Goal: Entertainment & Leisure: Browse casually

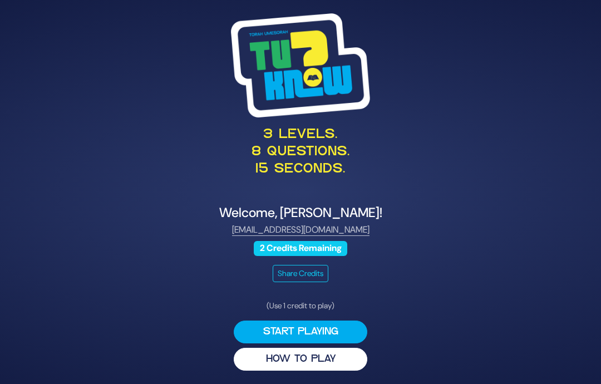
scroll to position [45, 0]
click at [347, 321] on button "Start Playing" at bounding box center [301, 332] width 134 height 23
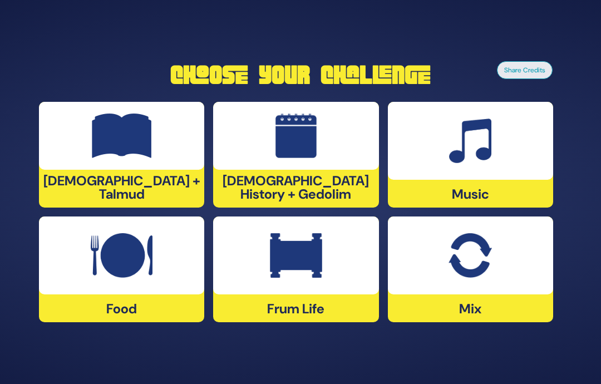
scroll to position [0, 0]
click at [282, 278] on img at bounding box center [296, 255] width 52 height 45
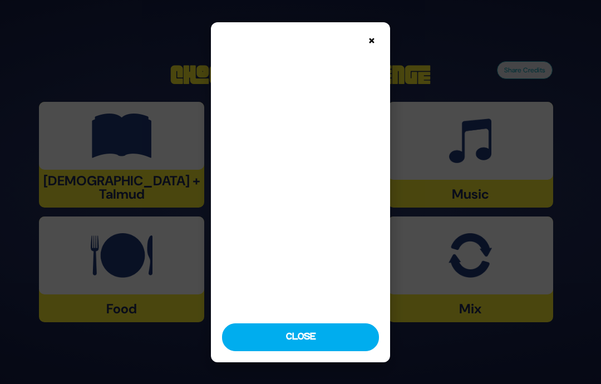
click at [324, 351] on button "Close" at bounding box center [300, 337] width 157 height 28
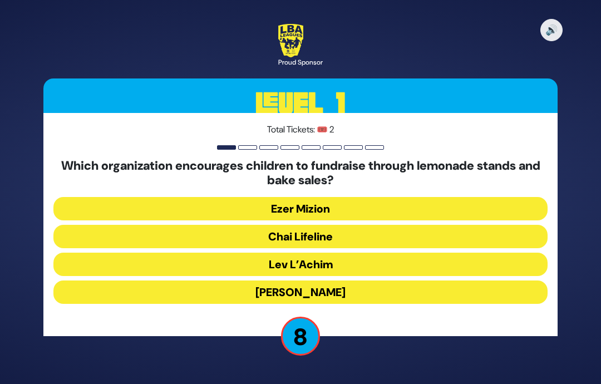
click at [356, 248] on button "Chai Lifeline" at bounding box center [300, 236] width 494 height 23
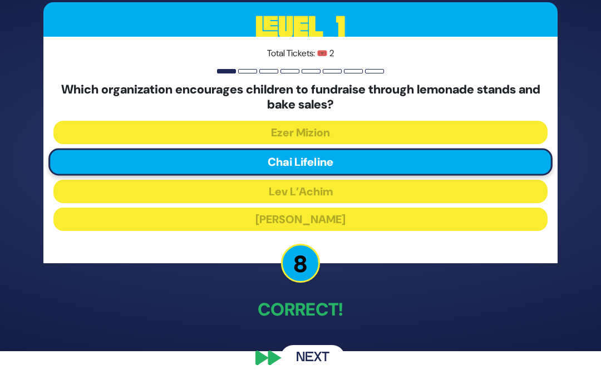
click at [318, 357] on button "Next" at bounding box center [313, 358] width 65 height 26
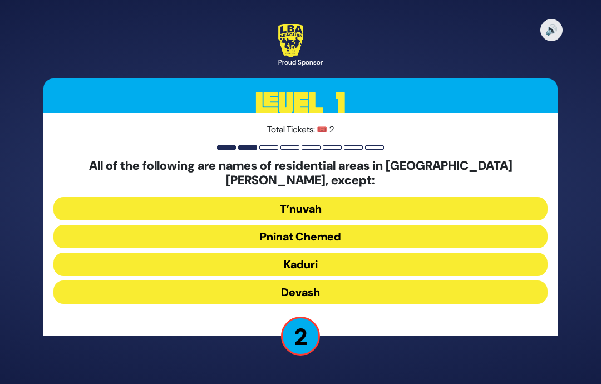
click at [318, 253] on button "Kaduri" at bounding box center [300, 264] width 494 height 23
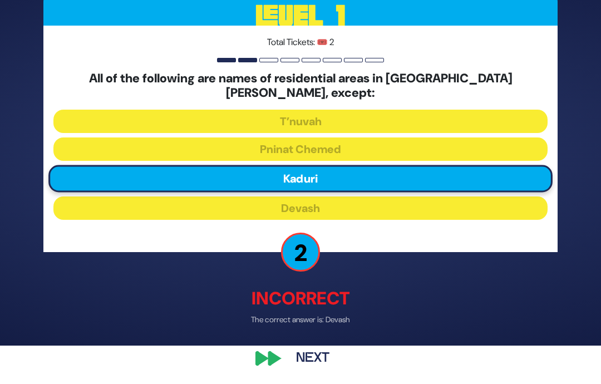
click at [308, 368] on button "Next" at bounding box center [313, 358] width 65 height 26
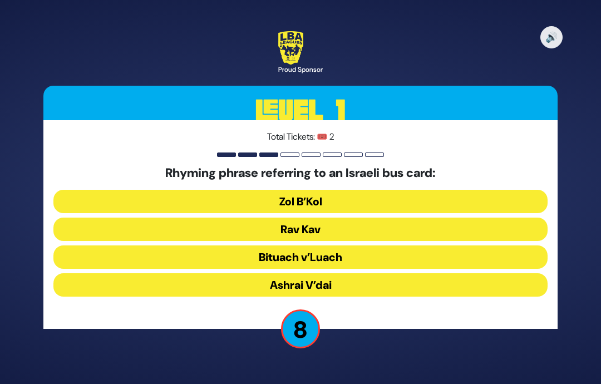
click at [323, 218] on button "Rav Kav" at bounding box center [300, 229] width 494 height 23
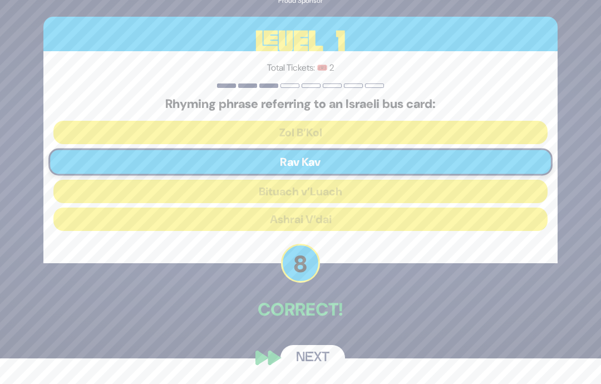
click at [319, 361] on button "Next" at bounding box center [313, 358] width 65 height 26
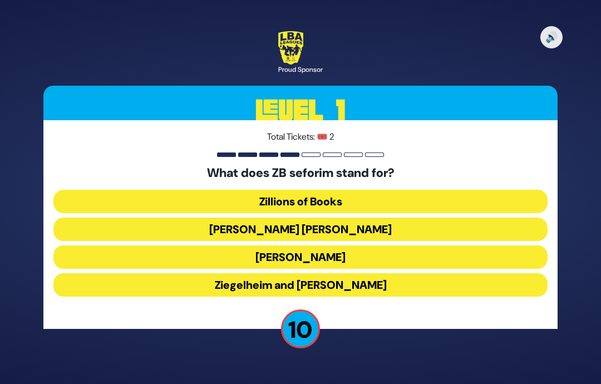
click at [359, 218] on button "[PERSON_NAME] [PERSON_NAME]" at bounding box center [300, 229] width 494 height 23
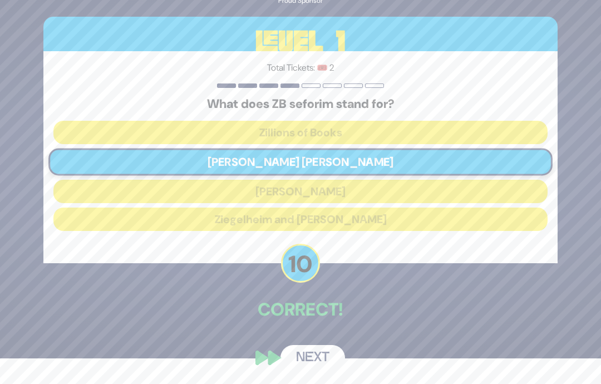
click at [322, 362] on button "Next" at bounding box center [313, 358] width 65 height 26
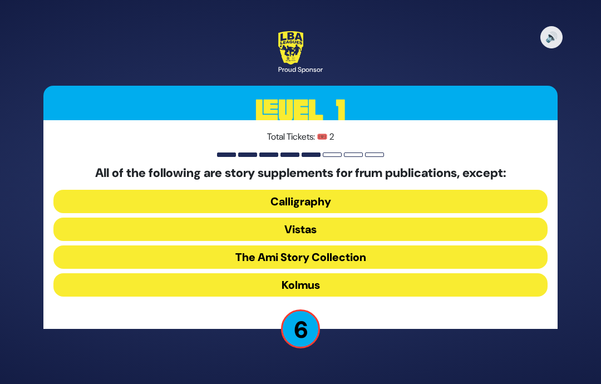
click at [343, 218] on button "Vistas" at bounding box center [300, 229] width 494 height 23
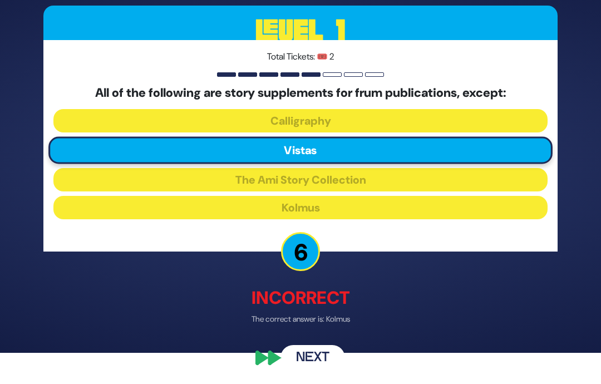
click at [323, 371] on button "Next" at bounding box center [313, 358] width 65 height 26
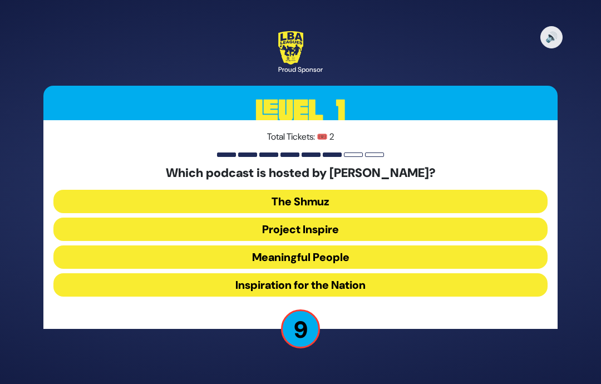
click at [350, 246] on button "Meaningful People" at bounding box center [300, 257] width 494 height 23
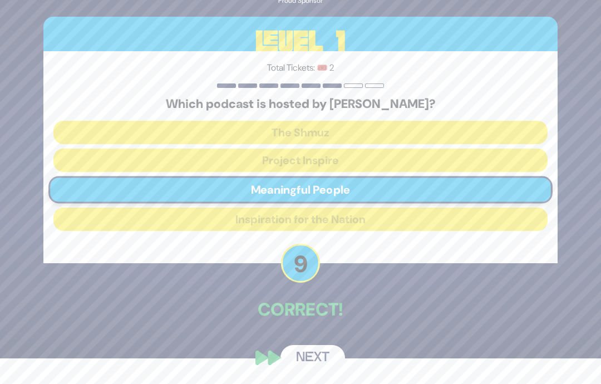
click at [325, 365] on button "Next" at bounding box center [313, 358] width 65 height 26
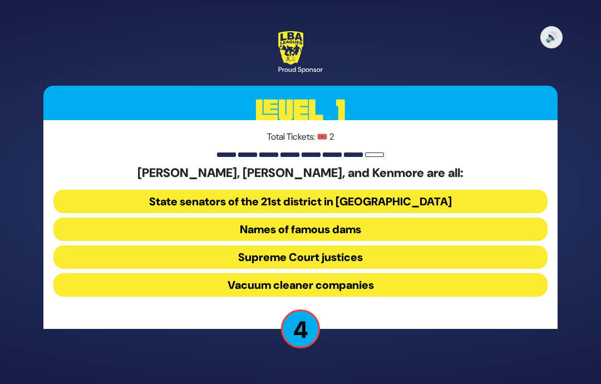
click at [357, 273] on button "Vacuum cleaner companies" at bounding box center [300, 284] width 494 height 23
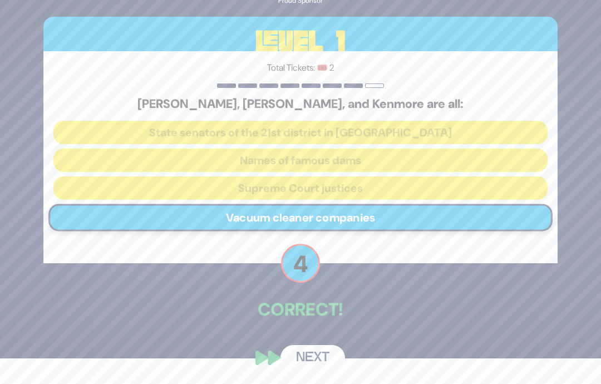
click at [314, 364] on button "Next" at bounding box center [313, 358] width 65 height 26
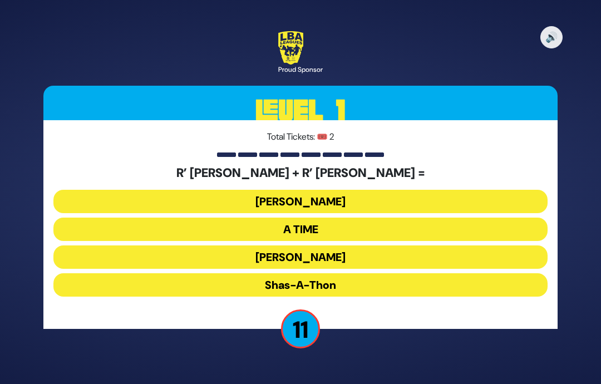
click at [331, 246] on button "[PERSON_NAME]" at bounding box center [300, 257] width 494 height 23
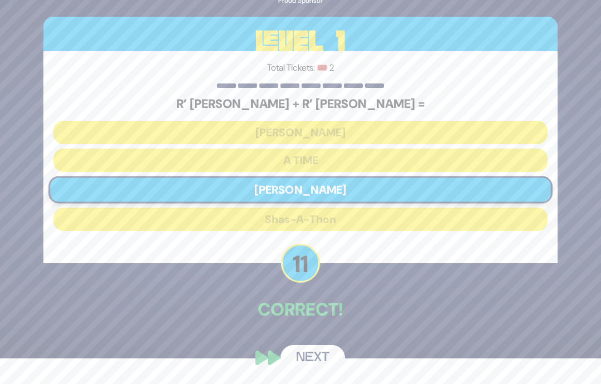
click at [315, 360] on button "Next" at bounding box center [313, 358] width 65 height 26
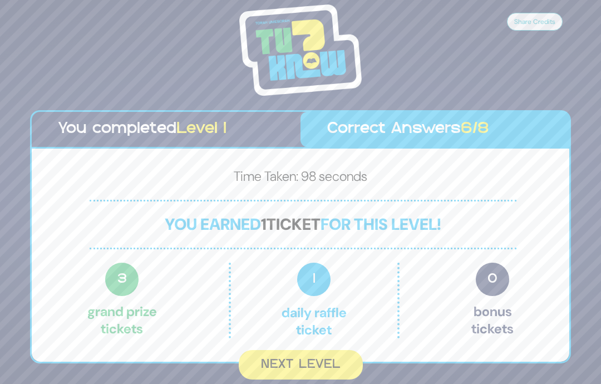
click at [318, 350] on button "Next Level" at bounding box center [301, 365] width 124 height 30
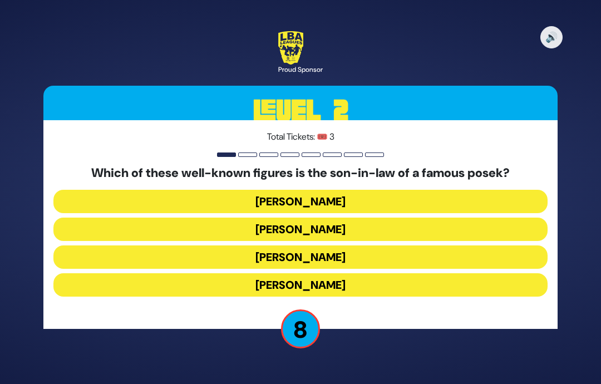
click at [377, 273] on button "[PERSON_NAME]" at bounding box center [300, 284] width 494 height 23
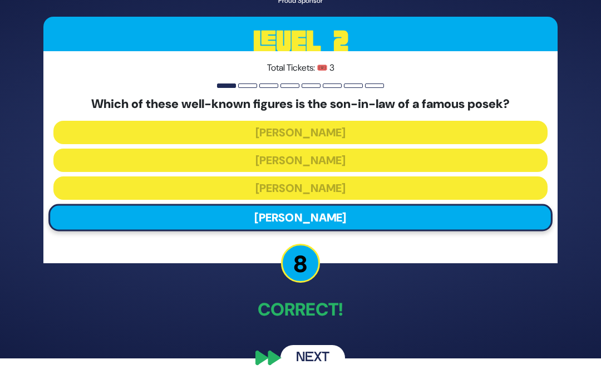
click at [326, 363] on button "Next" at bounding box center [313, 358] width 65 height 26
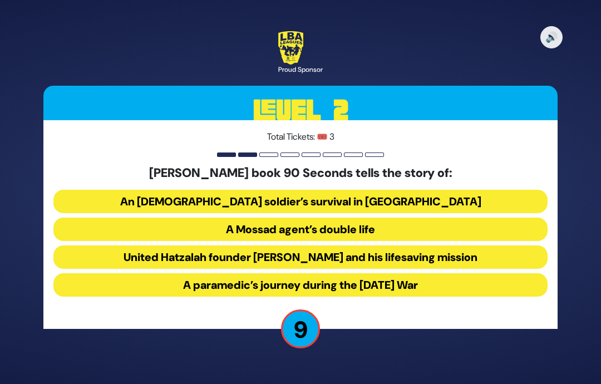
click at [431, 246] on button "United Hatzalah founder [PERSON_NAME] and his lifesaving mission" at bounding box center [300, 257] width 494 height 23
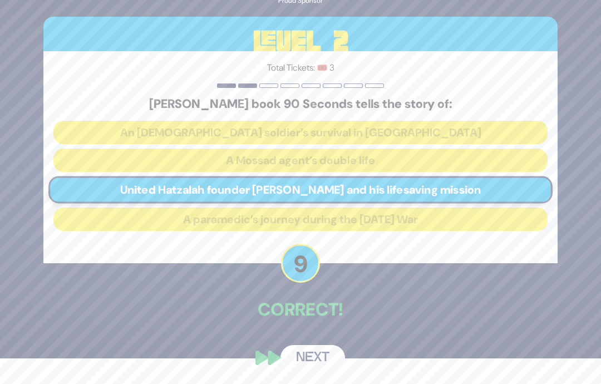
click at [323, 337] on div "🔊 Proud Sponsor Level 2 Total Tickets: 🎟️ 3 [PERSON_NAME] book 90 Seconds tells…" at bounding box center [300, 166] width 541 height 435
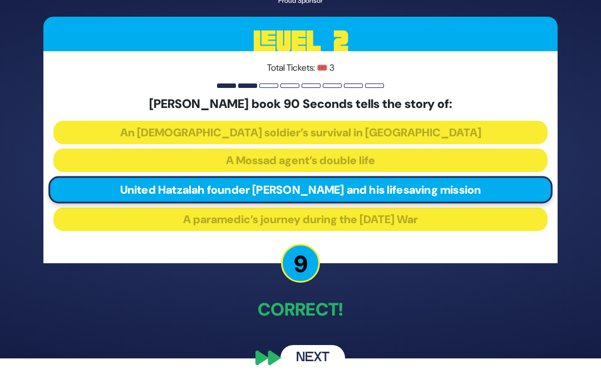
click at [311, 371] on button "Next" at bounding box center [313, 358] width 65 height 26
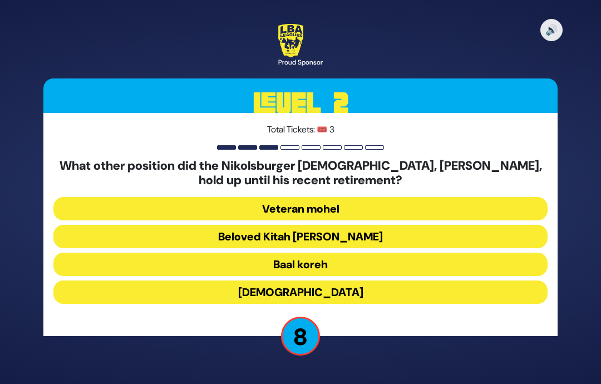
click at [355, 225] on button "Beloved Kitah [PERSON_NAME]" at bounding box center [300, 236] width 494 height 23
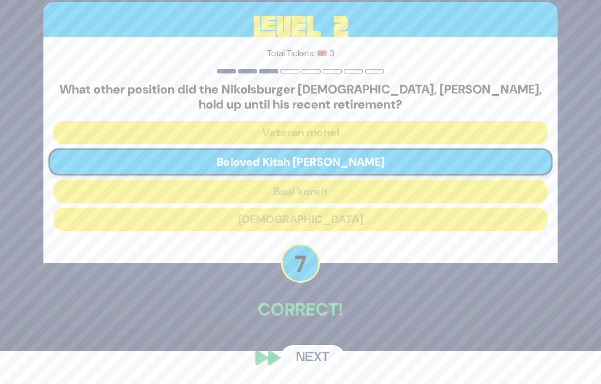
click at [322, 345] on div "🔊 Proud Sponsor Level 2 Total Tickets: 🎟️ 3 What other position did the Nikolsb…" at bounding box center [300, 159] width 541 height 450
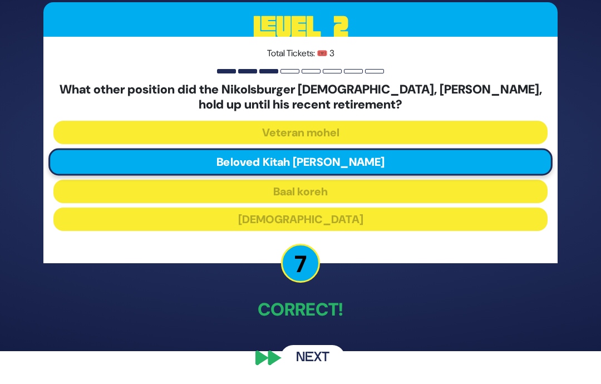
click at [323, 368] on button "Next" at bounding box center [313, 358] width 65 height 26
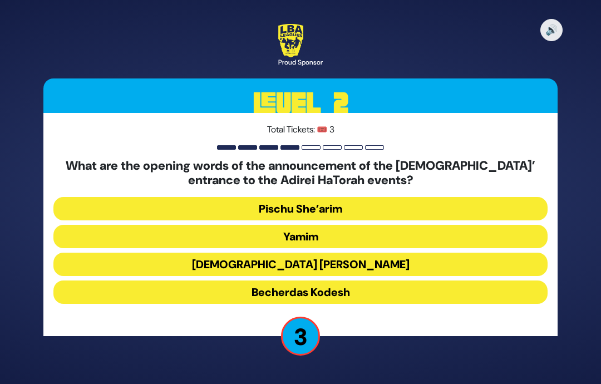
click at [345, 281] on button "Becherdas Kodesh" at bounding box center [300, 292] width 494 height 23
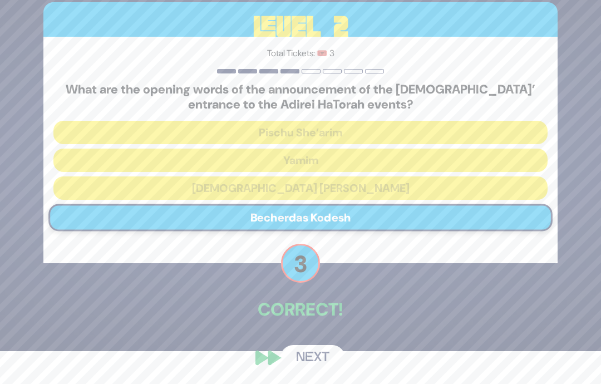
click at [314, 371] on button "Next" at bounding box center [313, 358] width 65 height 26
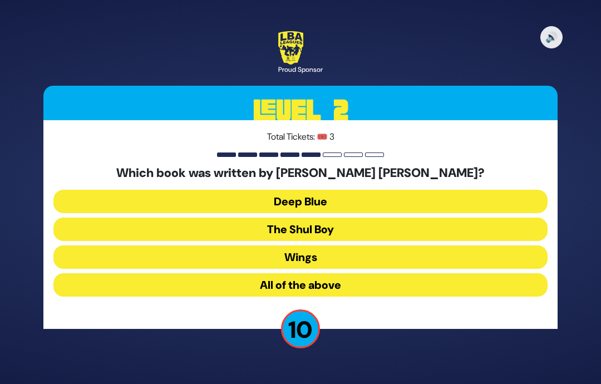
click at [352, 273] on button "All of the above" at bounding box center [300, 284] width 494 height 23
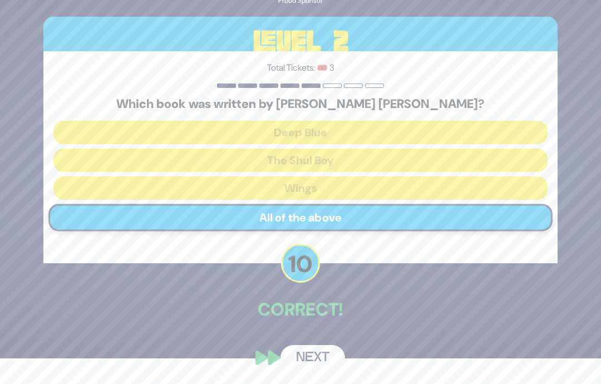
click at [320, 364] on button "Next" at bounding box center [313, 358] width 65 height 26
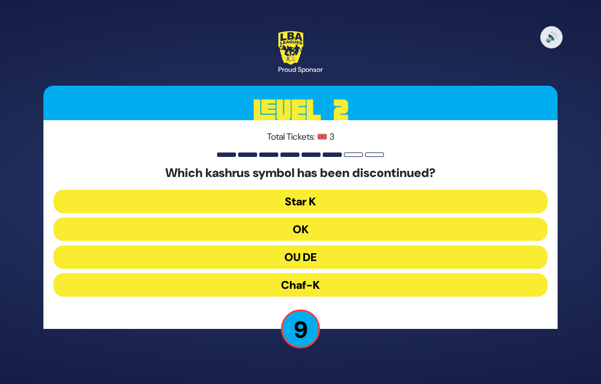
click at [369, 246] on button "OU DE" at bounding box center [300, 257] width 494 height 23
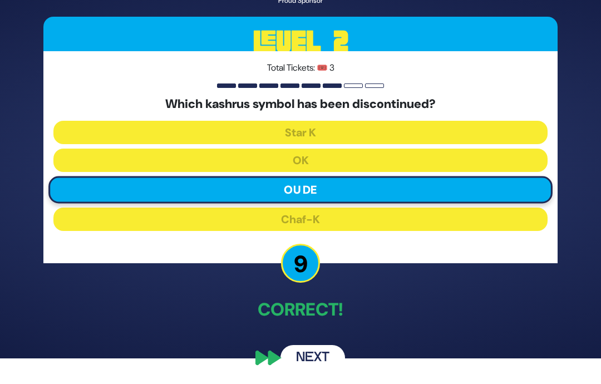
click at [319, 361] on button "Next" at bounding box center [313, 358] width 65 height 26
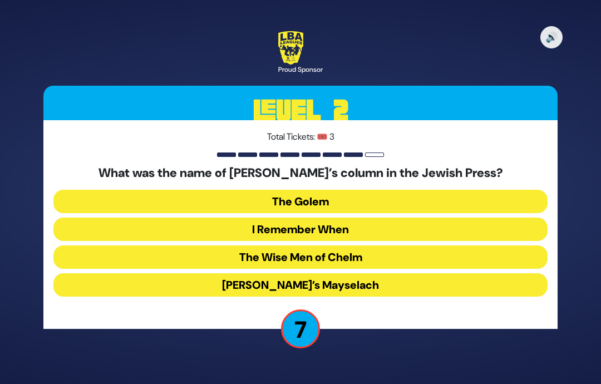
click at [369, 218] on button "I Remember When" at bounding box center [300, 229] width 494 height 23
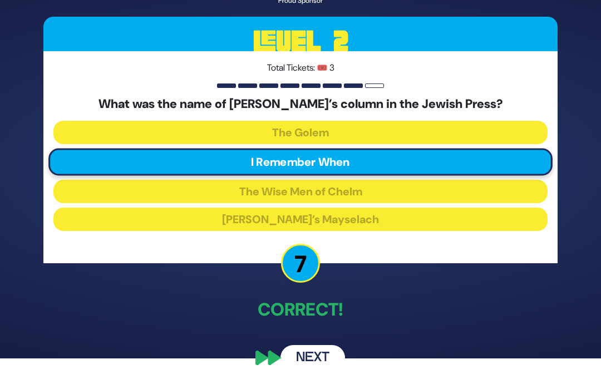
click at [312, 364] on button "Next" at bounding box center [313, 358] width 65 height 26
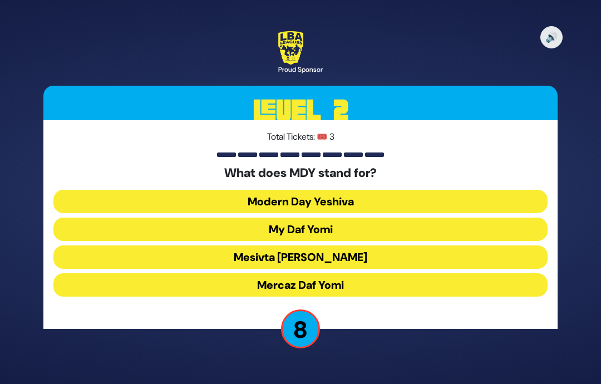
click at [346, 273] on button "Mercaz Daf Yomi" at bounding box center [300, 284] width 494 height 23
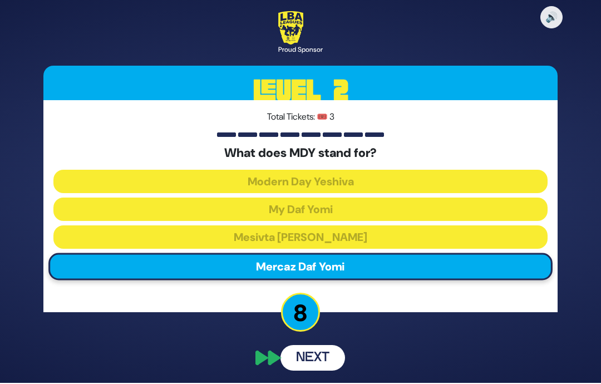
click at [320, 345] on button "Next" at bounding box center [313, 358] width 65 height 26
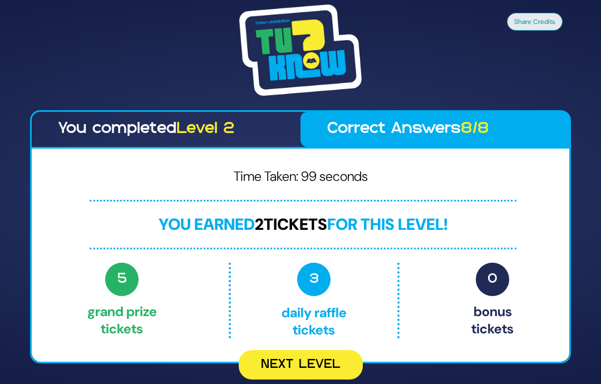
click at [328, 350] on button "Next Level" at bounding box center [301, 365] width 124 height 30
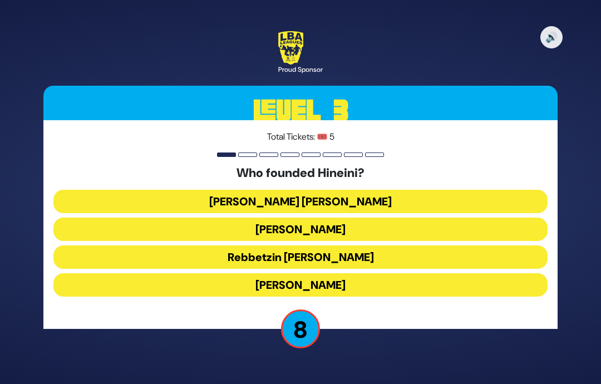
click at [363, 246] on button "Rebbetzin [PERSON_NAME]" at bounding box center [300, 257] width 494 height 23
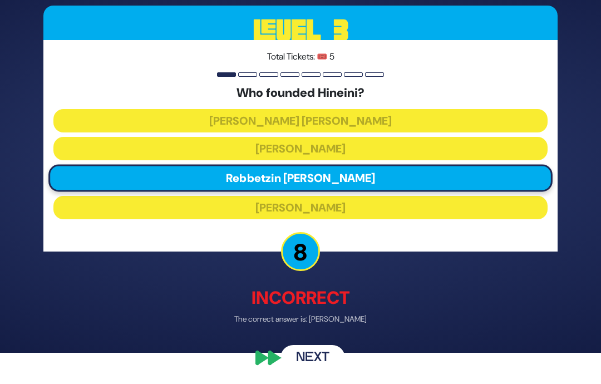
click at [331, 342] on div "🔊 Proud Sponsor Level 3 Total Tickets: 🎟️ 5 Who founded Hineini? [PERSON_NAME] …" at bounding box center [300, 161] width 541 height 446
click at [323, 366] on button "Next" at bounding box center [313, 358] width 65 height 26
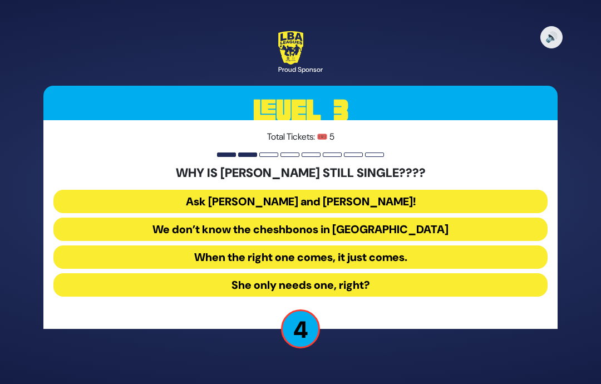
click at [375, 218] on button "We don’t know the cheshbonos in [GEOGRAPHIC_DATA]" at bounding box center [300, 229] width 494 height 23
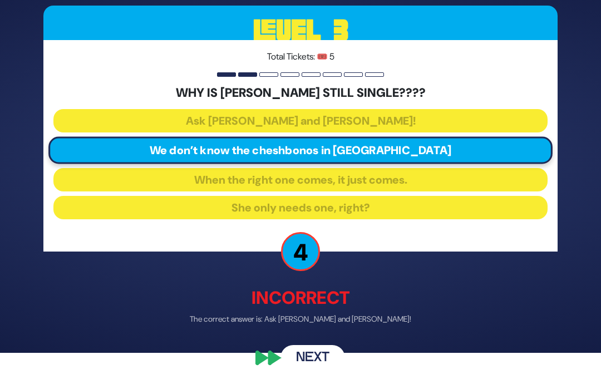
click at [314, 371] on button "Next" at bounding box center [313, 358] width 65 height 26
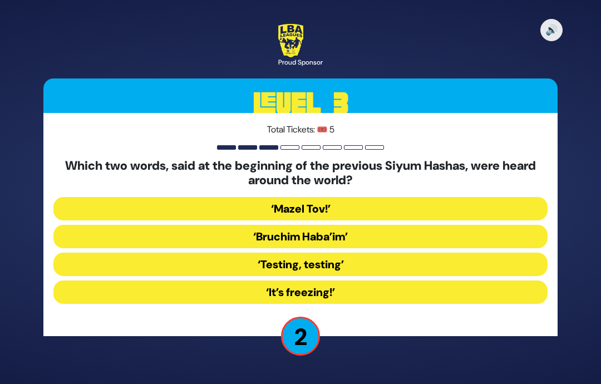
click at [336, 281] on button "‘It’s freezing!’" at bounding box center [300, 292] width 494 height 23
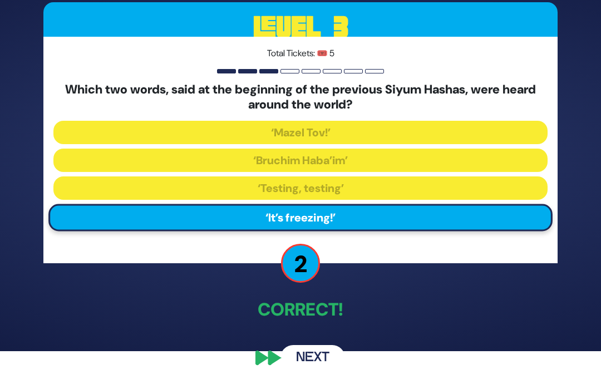
click at [321, 363] on button "Next" at bounding box center [313, 358] width 65 height 26
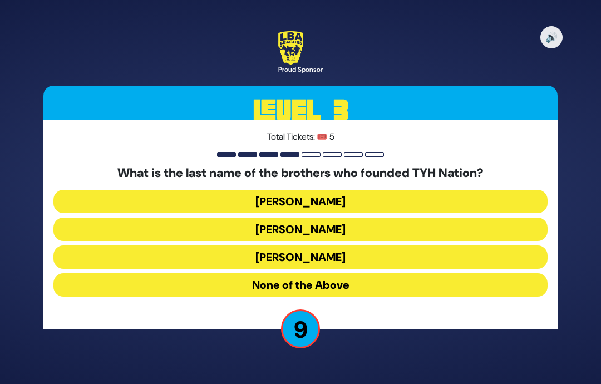
click at [335, 190] on button "[PERSON_NAME]" at bounding box center [300, 201] width 494 height 23
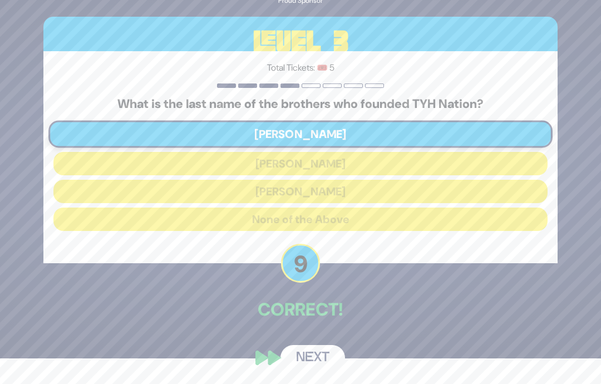
click at [321, 365] on button "Next" at bounding box center [313, 358] width 65 height 26
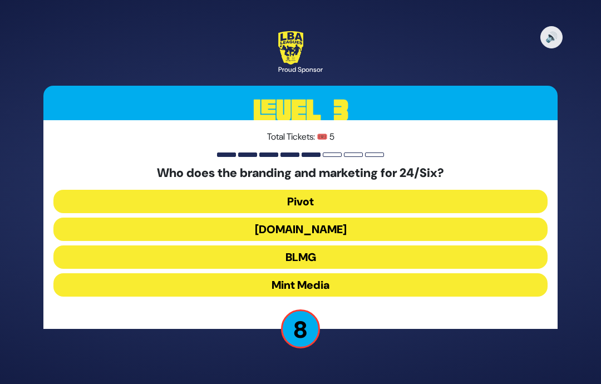
click at [320, 246] on button "BLMG" at bounding box center [300, 257] width 494 height 23
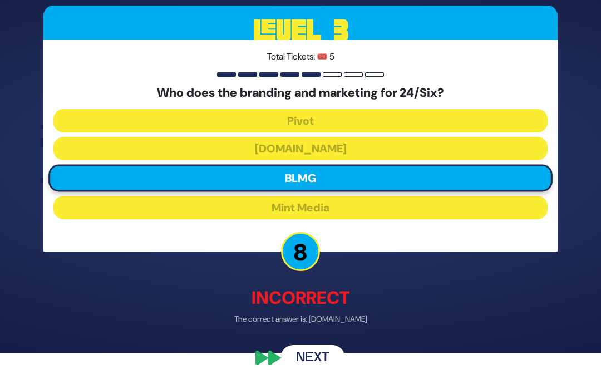
click at [320, 371] on button "Next" at bounding box center [313, 358] width 65 height 26
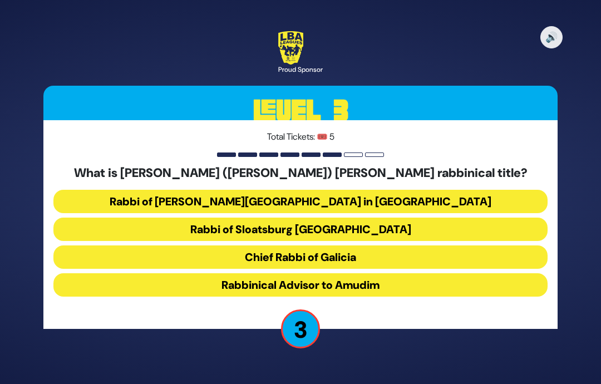
click at [372, 246] on button "Chief Rabbi of Galicia" at bounding box center [300, 257] width 494 height 23
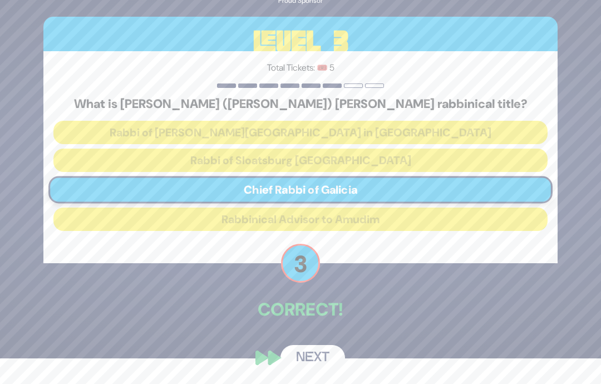
click at [323, 361] on button "Next" at bounding box center [313, 358] width 65 height 26
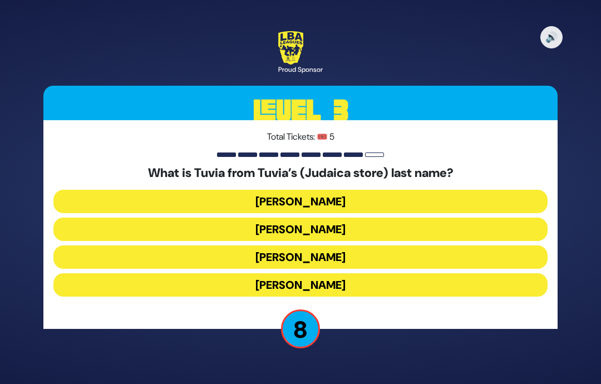
click at [365, 273] on button "[PERSON_NAME]" at bounding box center [300, 284] width 494 height 23
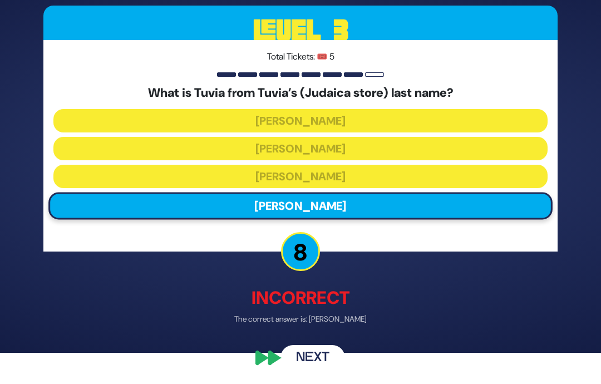
click at [328, 366] on button "Next" at bounding box center [313, 358] width 65 height 26
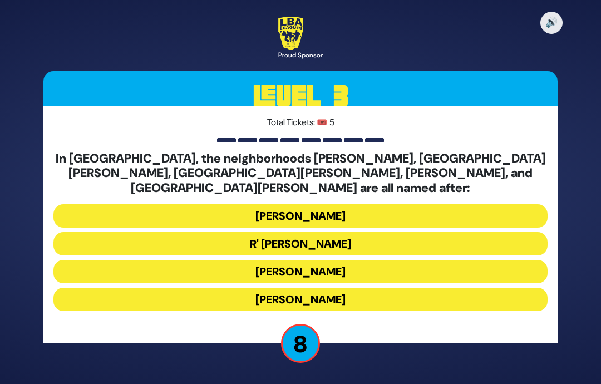
click at [367, 260] on button "[PERSON_NAME]" at bounding box center [300, 271] width 494 height 23
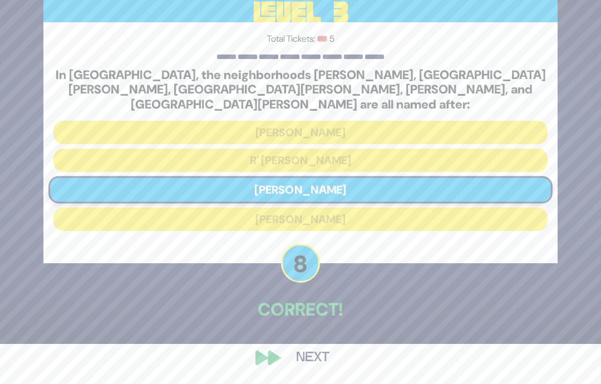
click at [325, 345] on div "🔊 Proud Sponsor Level 3 Total Tickets: 🎟️ 5 In [GEOGRAPHIC_DATA], the neighborh…" at bounding box center [300, 152] width 541 height 464
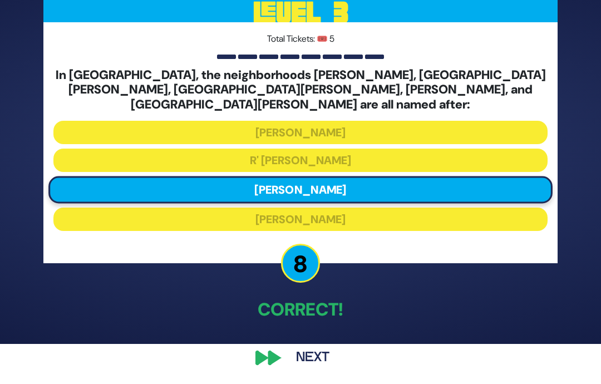
click at [323, 371] on button "Next" at bounding box center [313, 358] width 65 height 26
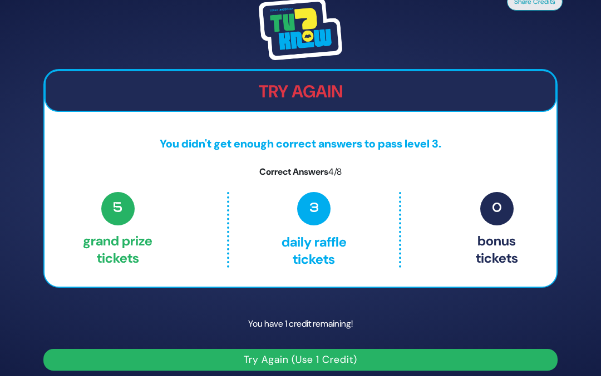
click at [337, 349] on button "Try Again (Use 1 Credit)" at bounding box center [300, 360] width 514 height 22
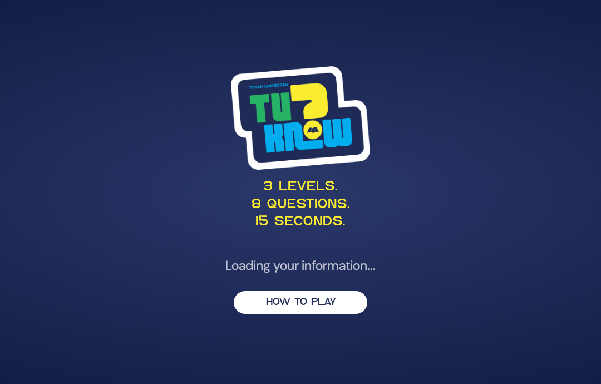
scroll to position [45, 0]
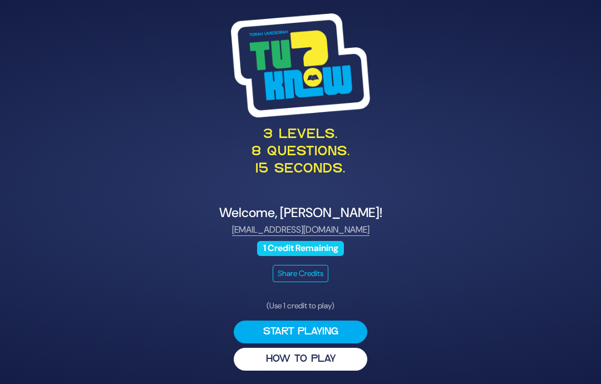
click at [341, 321] on button "Start Playing" at bounding box center [301, 332] width 134 height 23
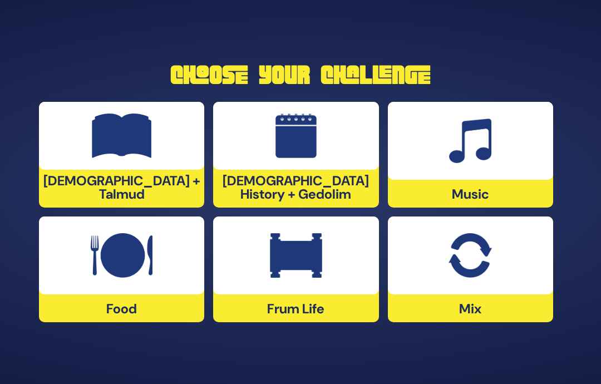
click at [463, 243] on img at bounding box center [470, 255] width 43 height 45
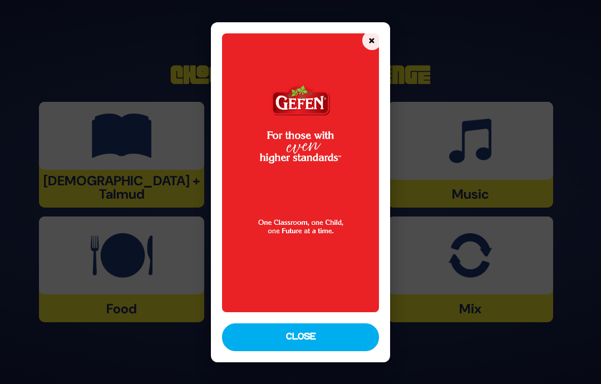
click at [332, 351] on button "Close" at bounding box center [300, 337] width 157 height 28
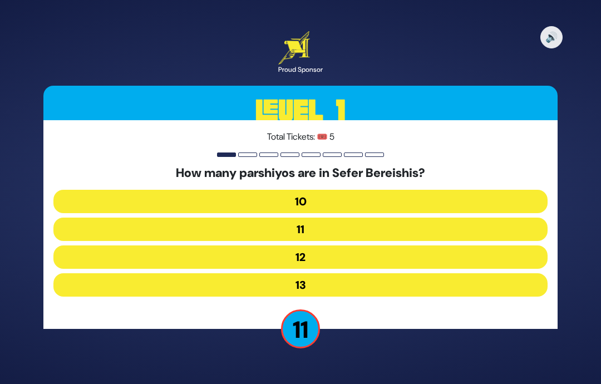
click at [357, 218] on button "11" at bounding box center [300, 229] width 494 height 23
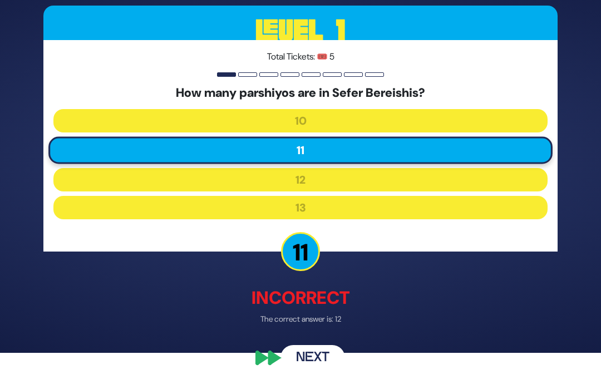
click at [312, 364] on button "Next" at bounding box center [313, 358] width 65 height 26
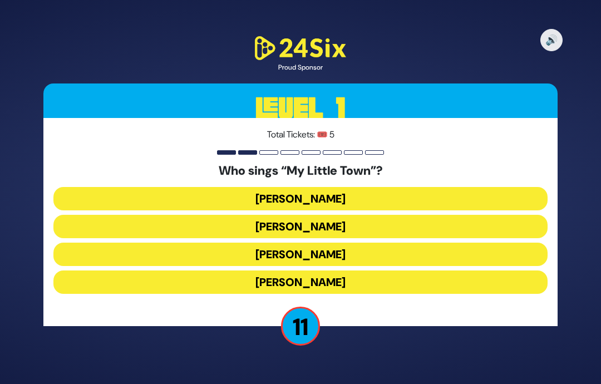
click at [363, 243] on button "Shulem Lemmer" at bounding box center [300, 254] width 494 height 23
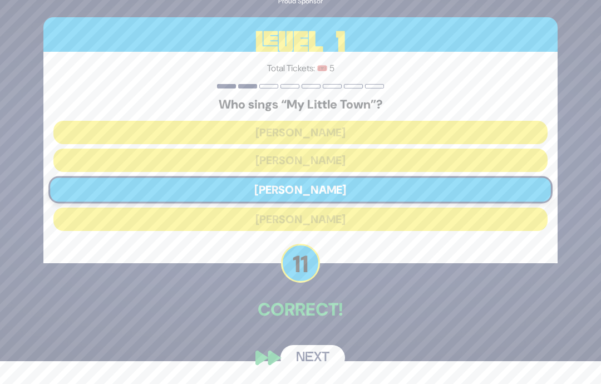
click at [309, 362] on button "Next" at bounding box center [313, 358] width 65 height 26
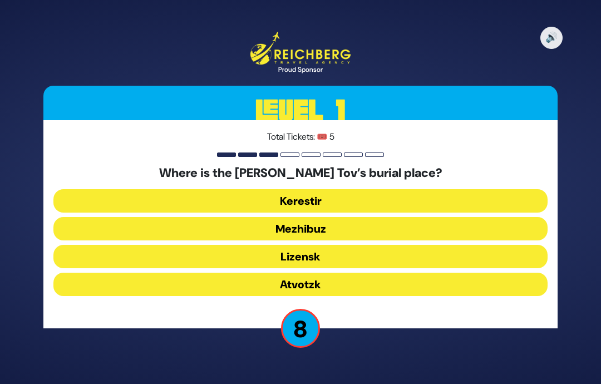
click at [331, 217] on button "Mezhibuz" at bounding box center [300, 228] width 494 height 23
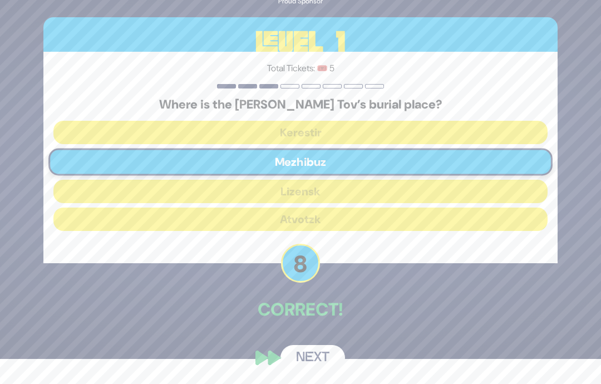
click at [312, 359] on button "Next" at bounding box center [313, 358] width 65 height 26
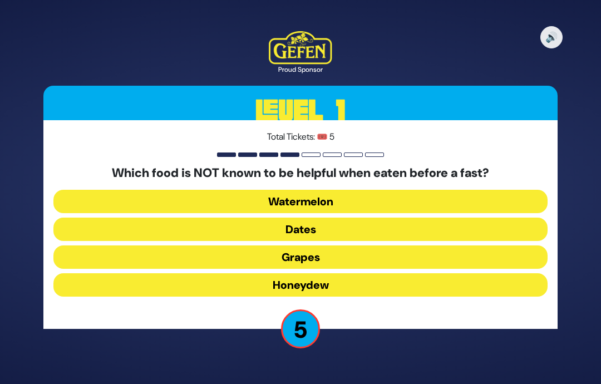
click at [325, 218] on button "Dates" at bounding box center [300, 229] width 494 height 23
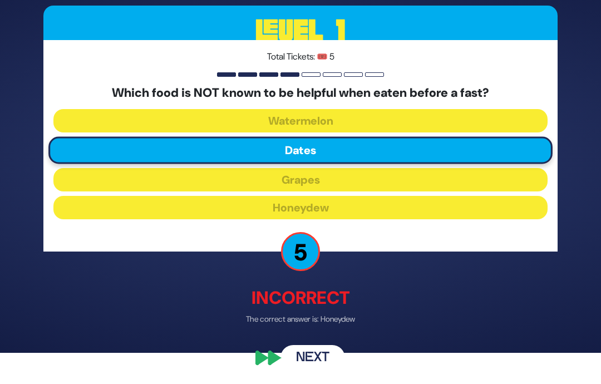
click at [323, 371] on button "Next" at bounding box center [313, 358] width 65 height 26
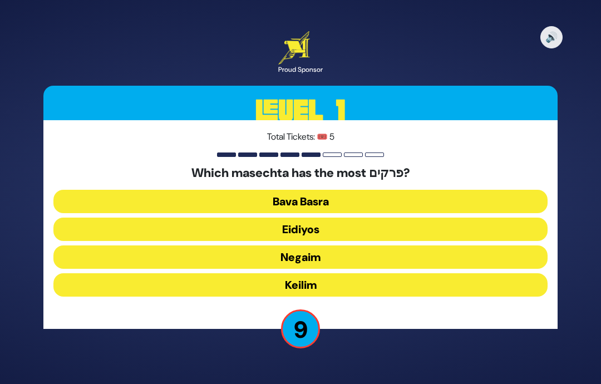
click at [331, 273] on button "Keilim" at bounding box center [300, 284] width 494 height 23
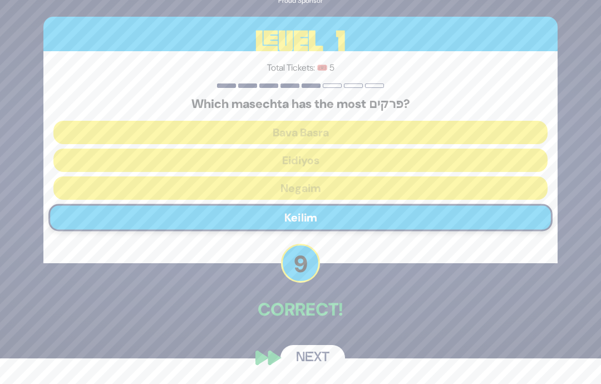
click at [322, 360] on button "Next" at bounding box center [313, 358] width 65 height 26
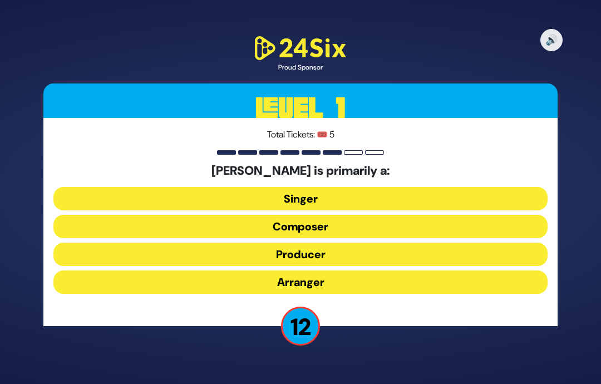
click at [350, 215] on button "Composer" at bounding box center [300, 226] width 494 height 23
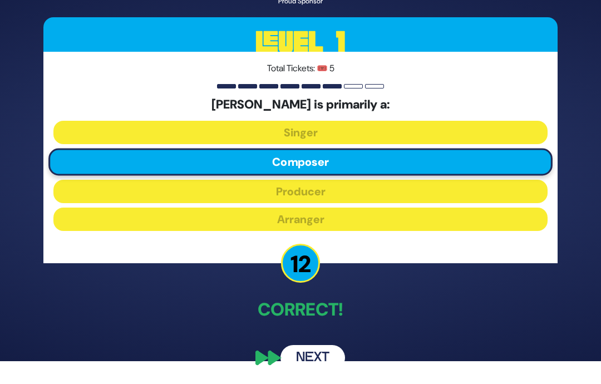
click at [327, 362] on button "Next" at bounding box center [313, 358] width 65 height 26
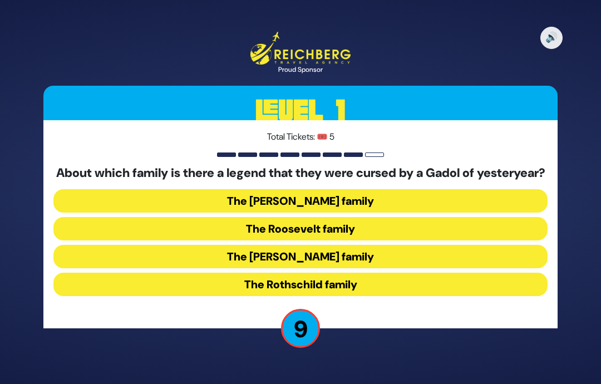
click at [347, 251] on button "The Kennedy family" at bounding box center [300, 256] width 494 height 23
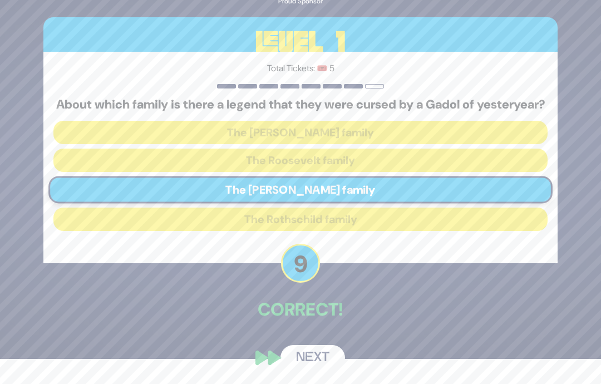
click at [322, 371] on button "Next" at bounding box center [313, 358] width 65 height 26
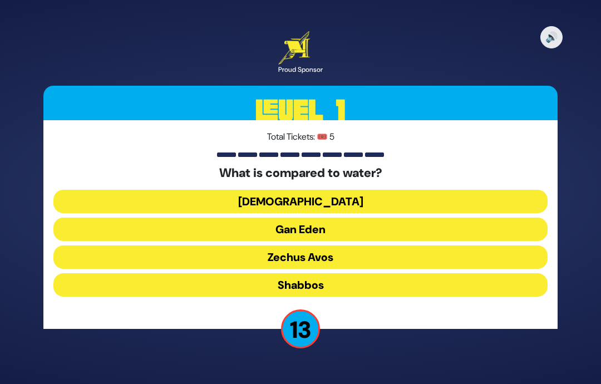
click at [362, 190] on button "Torah" at bounding box center [300, 201] width 494 height 23
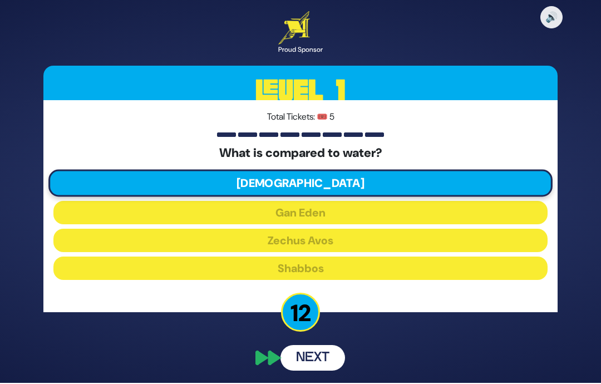
click at [319, 345] on button "Next" at bounding box center [313, 358] width 65 height 26
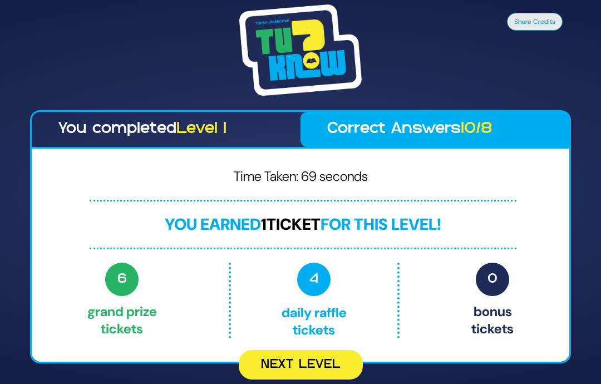
click at [333, 350] on button "Next Level" at bounding box center [301, 365] width 124 height 30
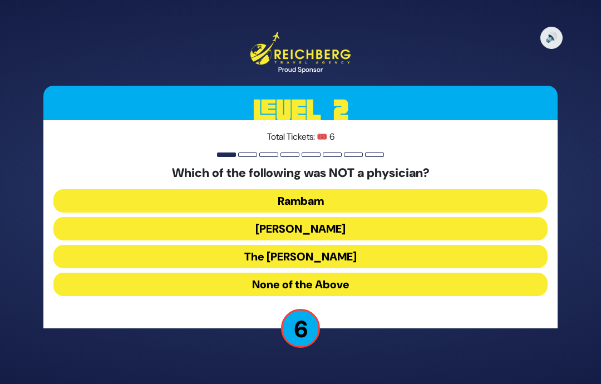
click at [374, 273] on button "None of the Above" at bounding box center [300, 284] width 494 height 23
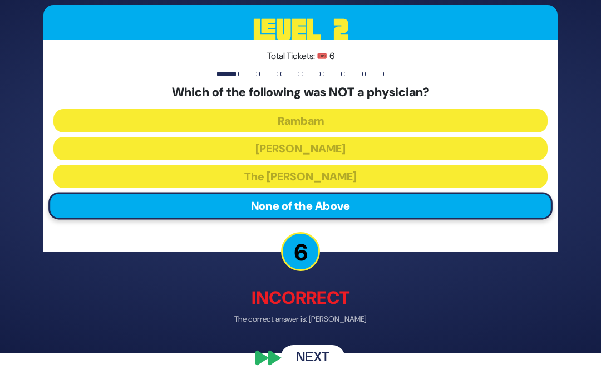
click at [336, 371] on button "Next" at bounding box center [313, 358] width 65 height 26
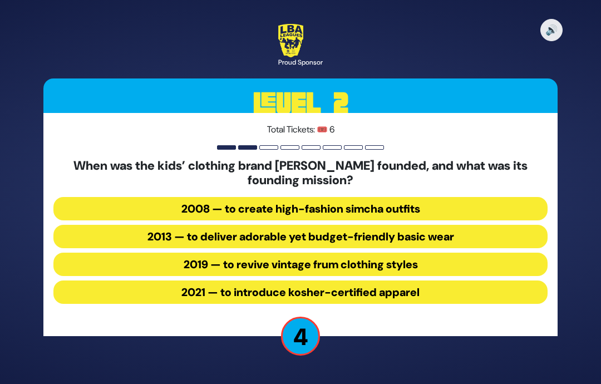
click at [468, 225] on button "2013 — to deliver adorable yet budget-friendly basic wear" at bounding box center [300, 236] width 494 height 23
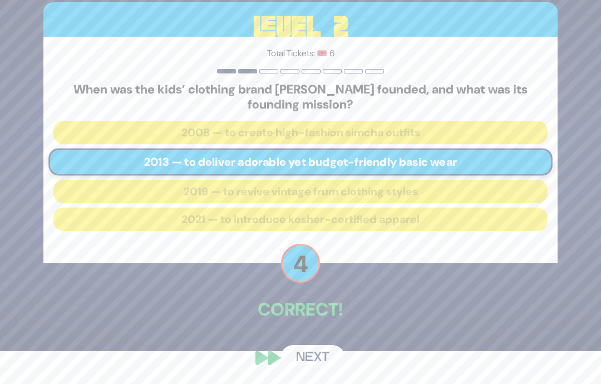
click at [326, 369] on button "Next" at bounding box center [313, 358] width 65 height 26
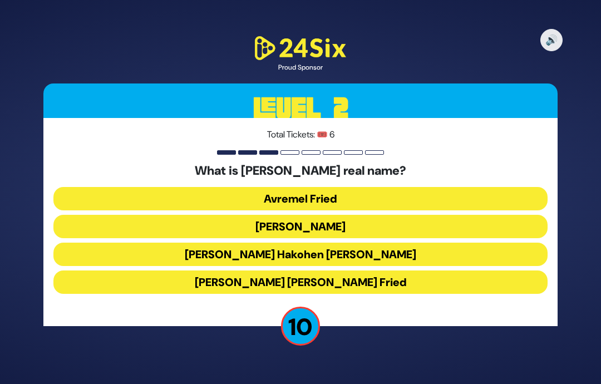
click at [402, 215] on button "Avraham Friedman" at bounding box center [300, 226] width 494 height 23
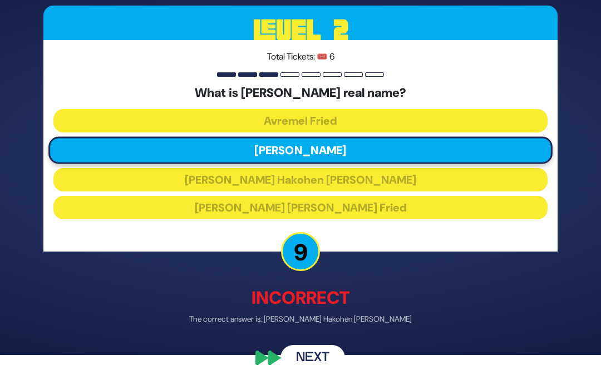
click at [323, 366] on button "Next" at bounding box center [313, 358] width 65 height 26
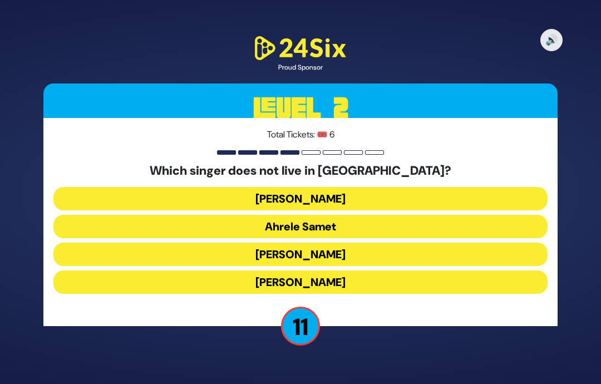
click at [363, 271] on button "Eitan Katz" at bounding box center [300, 282] width 494 height 23
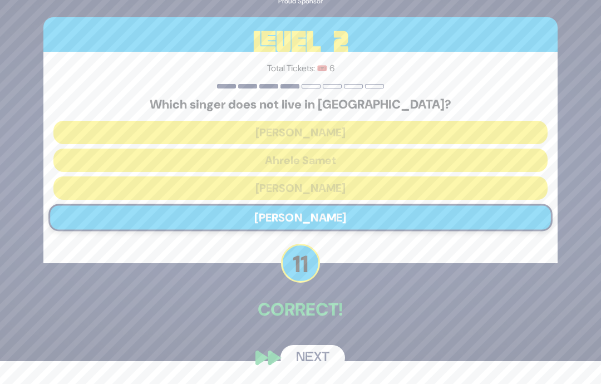
click at [315, 369] on button "Next" at bounding box center [313, 358] width 65 height 26
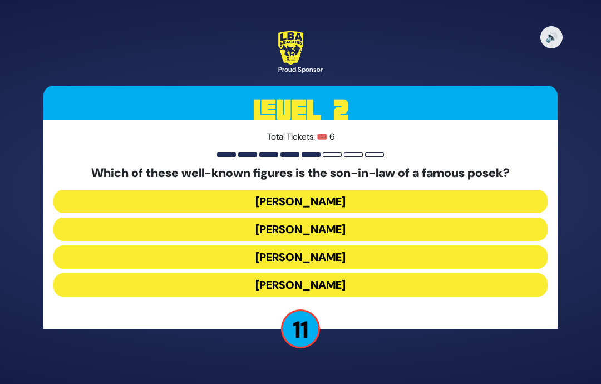
click at [366, 273] on button "[PERSON_NAME]" at bounding box center [300, 284] width 494 height 23
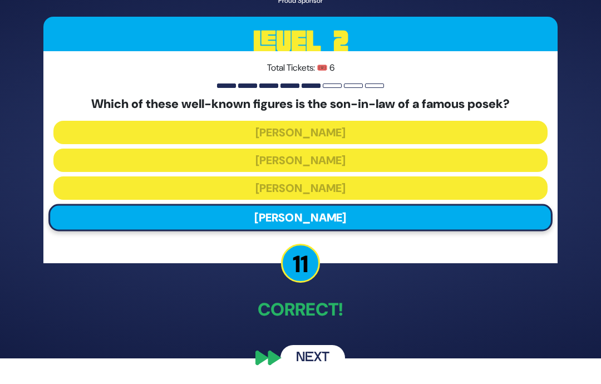
click at [323, 356] on button "Next" at bounding box center [313, 358] width 65 height 26
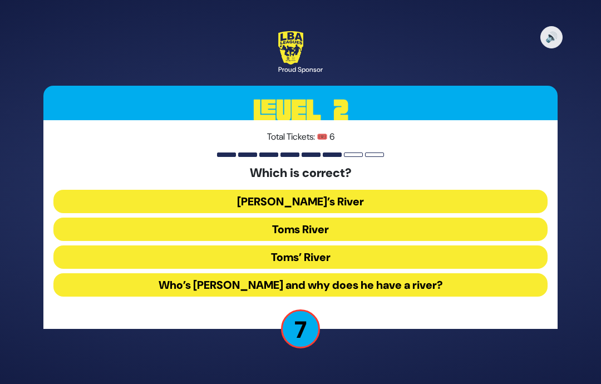
click at [365, 218] on button "Toms River" at bounding box center [300, 229] width 494 height 23
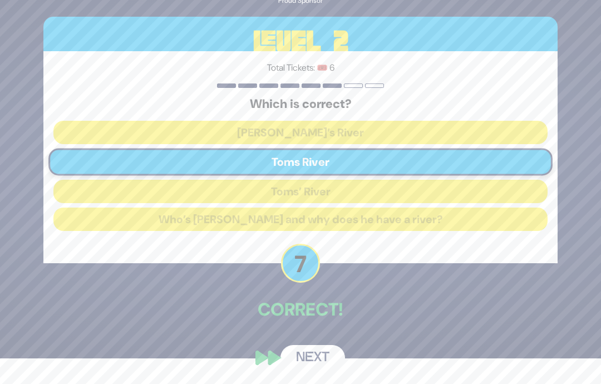
click at [321, 364] on button "Next" at bounding box center [313, 358] width 65 height 26
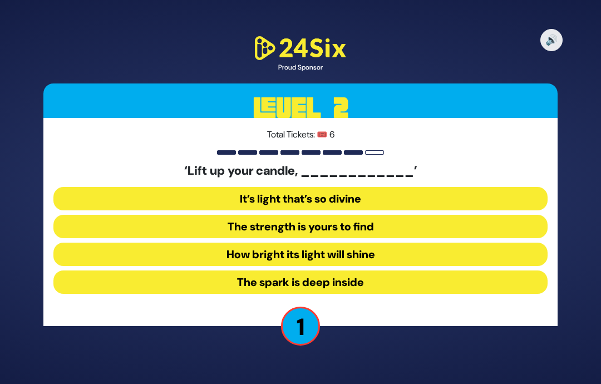
click at [386, 215] on button "The strength is yours to find" at bounding box center [300, 226] width 494 height 23
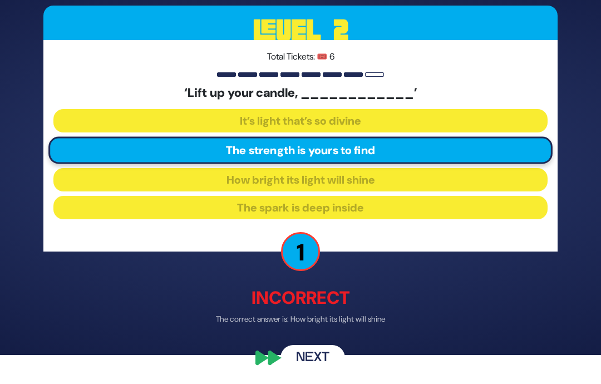
click at [322, 371] on button "Next" at bounding box center [313, 358] width 65 height 26
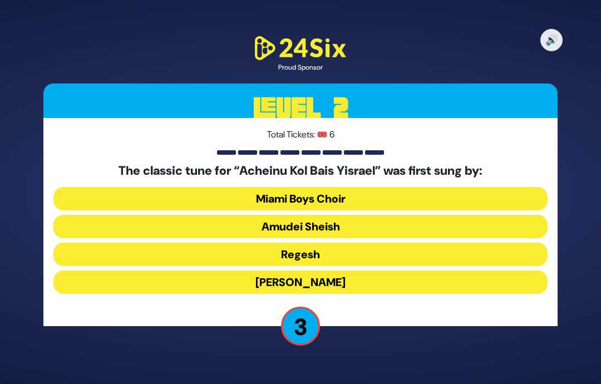
click at [355, 243] on button "Regesh" at bounding box center [300, 254] width 494 height 23
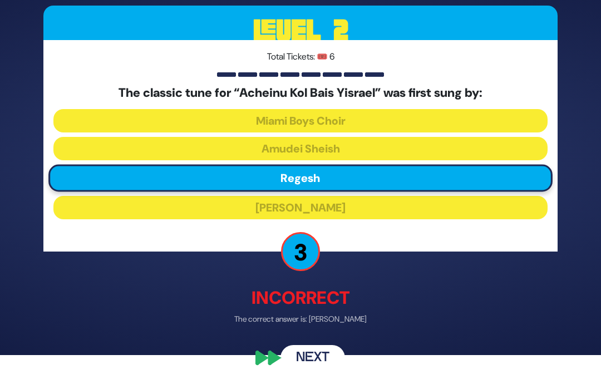
click at [320, 362] on button "Next" at bounding box center [313, 358] width 65 height 26
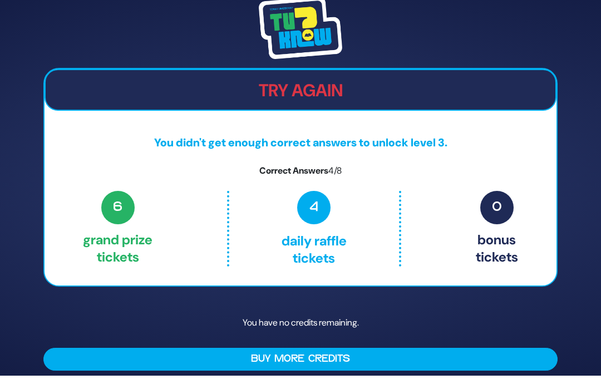
scroll to position [0, 0]
